Goal: Transaction & Acquisition: Download file/media

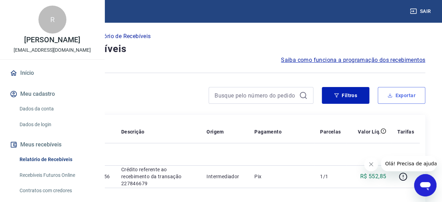
click at [398, 96] on button "Exportar" at bounding box center [402, 95] width 48 height 17
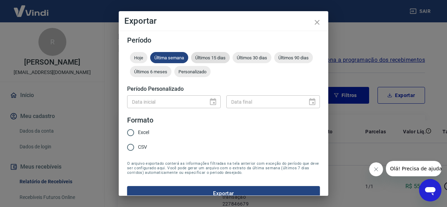
click at [215, 57] on span "Últimos 15 dias" at bounding box center [210, 57] width 39 height 5
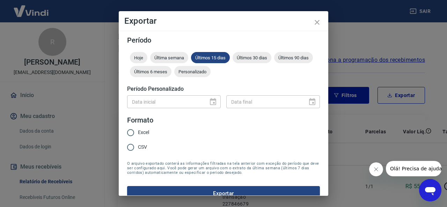
click at [131, 132] on input "Excel" at bounding box center [130, 132] width 15 height 15
radio input "true"
click at [182, 187] on button "Exportar" at bounding box center [223, 193] width 193 height 15
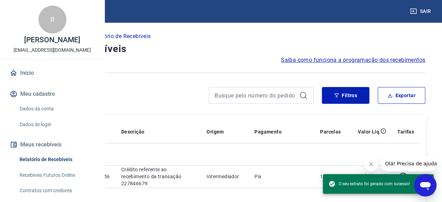
click at [412, 81] on div at bounding box center [221, 72] width 409 height 17
